Goal: Task Accomplishment & Management: Use online tool/utility

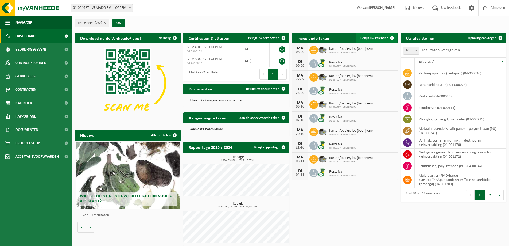
click at [378, 38] on span "Bekijk uw kalender" at bounding box center [375, 37] width 28 height 3
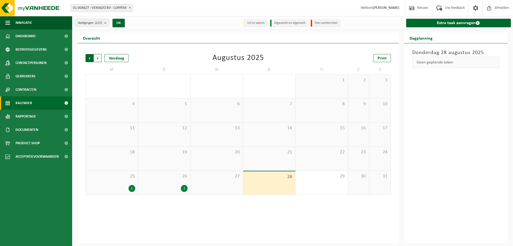
click at [101, 60] on span "Volgende" at bounding box center [98, 58] width 8 height 8
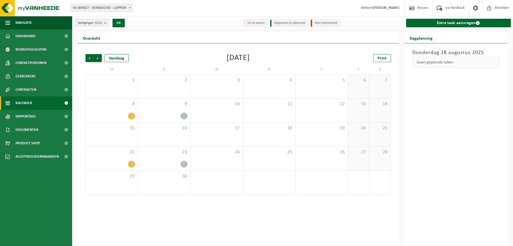
click at [387, 7] on strong "[PERSON_NAME]" at bounding box center [386, 8] width 27 height 4
click at [30, 64] on span "Contactpersonen" at bounding box center [31, 62] width 31 height 13
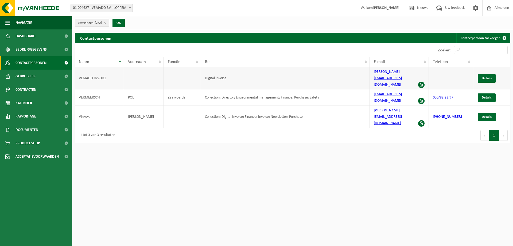
click at [422, 82] on span at bounding box center [421, 85] width 6 height 6
click at [490, 76] on span "Details" at bounding box center [487, 77] width 10 height 3
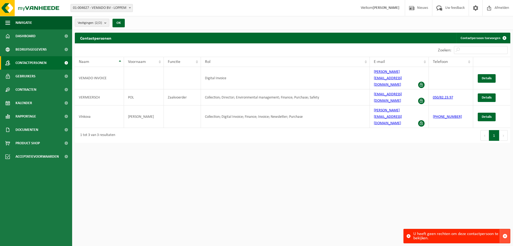
click at [507, 236] on span "button" at bounding box center [505, 235] width 5 height 5
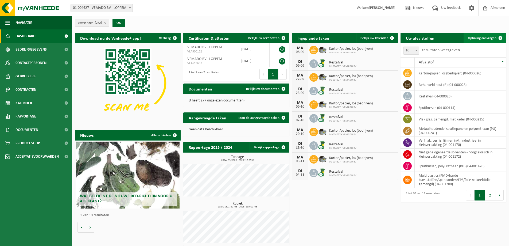
click at [484, 38] on span "Ophaling aanvragen" at bounding box center [482, 37] width 29 height 3
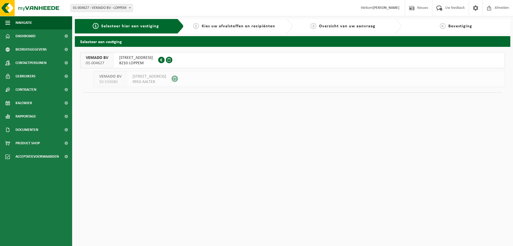
click at [151, 62] on span "8210 LOPPEM" at bounding box center [136, 62] width 34 height 5
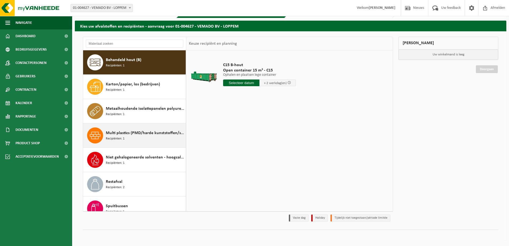
click at [153, 134] on span "Multi plastics (PMD/harde kunststoffen/spanbanden/EPS/folie naturel/folie gemen…" at bounding box center [145, 133] width 79 height 6
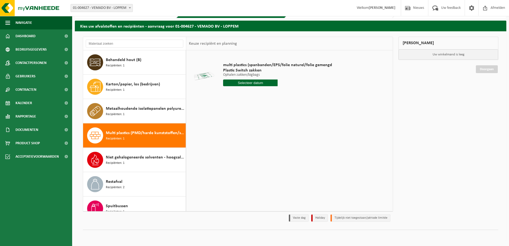
click at [259, 82] on input "text" at bounding box center [250, 82] width 55 height 7
click at [286, 95] on icon at bounding box center [284, 95] width 9 height 9
click at [228, 97] on icon at bounding box center [229, 95] width 9 height 9
click at [284, 95] on icon at bounding box center [284, 95] width 9 height 9
click at [248, 114] on div "3" at bounding box center [247, 113] width 9 height 9
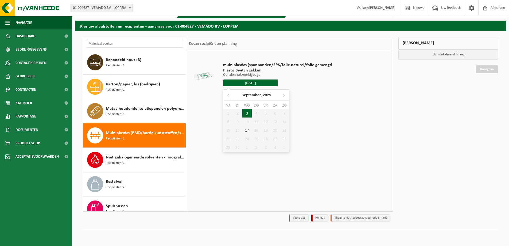
type input "Van 2025-09-03"
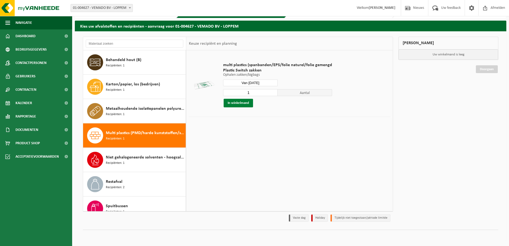
click at [241, 102] on button "In winkelmand" at bounding box center [238, 103] width 29 height 9
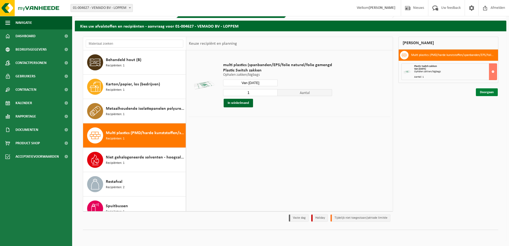
click at [487, 91] on link "Doorgaan" at bounding box center [487, 92] width 22 height 8
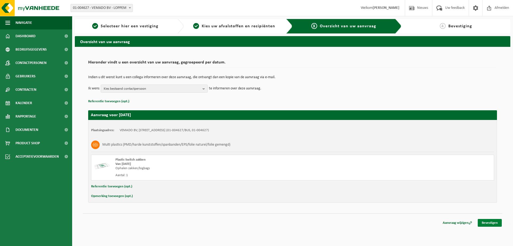
click at [487, 222] on link "Bevestigen" at bounding box center [490, 223] width 24 height 8
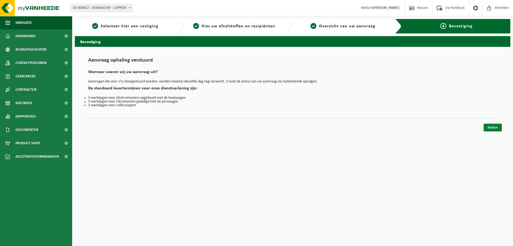
click at [494, 128] on link "Sluiten" at bounding box center [493, 128] width 18 height 8
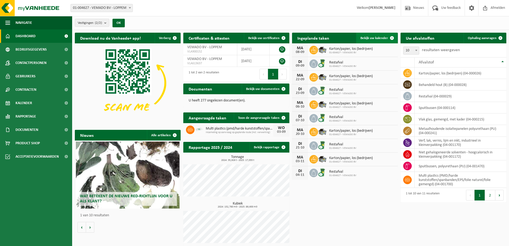
click at [375, 39] on span "Bekijk uw kalender" at bounding box center [375, 37] width 28 height 3
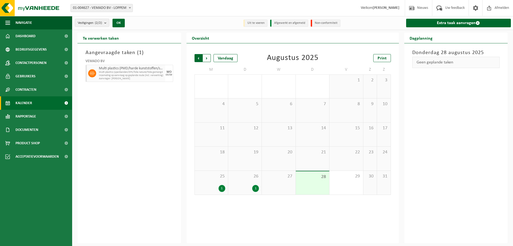
click at [207, 57] on span "Volgende" at bounding box center [207, 58] width 8 height 8
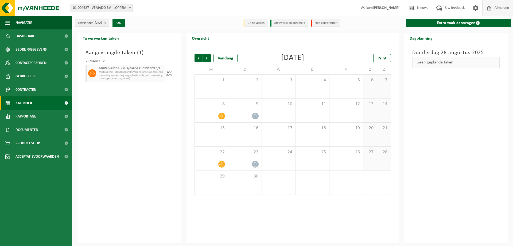
click at [503, 10] on span "Afmelden" at bounding box center [502, 8] width 17 height 16
